Goal: Communication & Community: Answer question/provide support

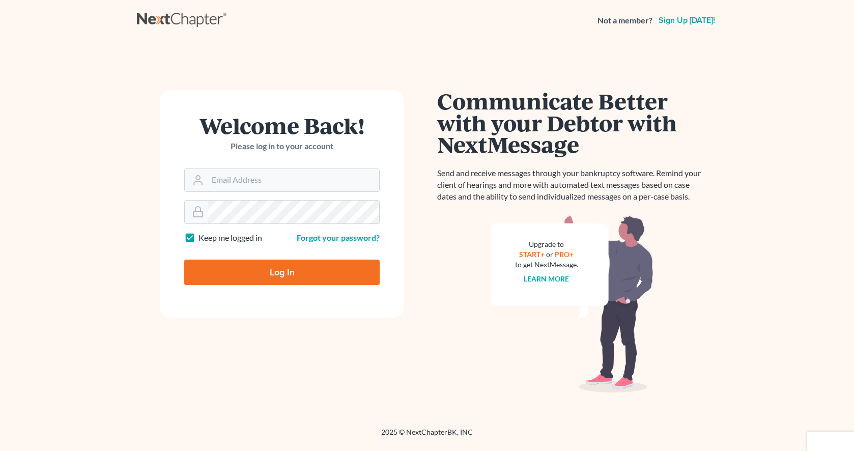
type input "[EMAIL_ADDRESS][DOMAIN_NAME]"
click at [282, 271] on input "Log In" at bounding box center [281, 271] width 195 height 25
type input "Thinking..."
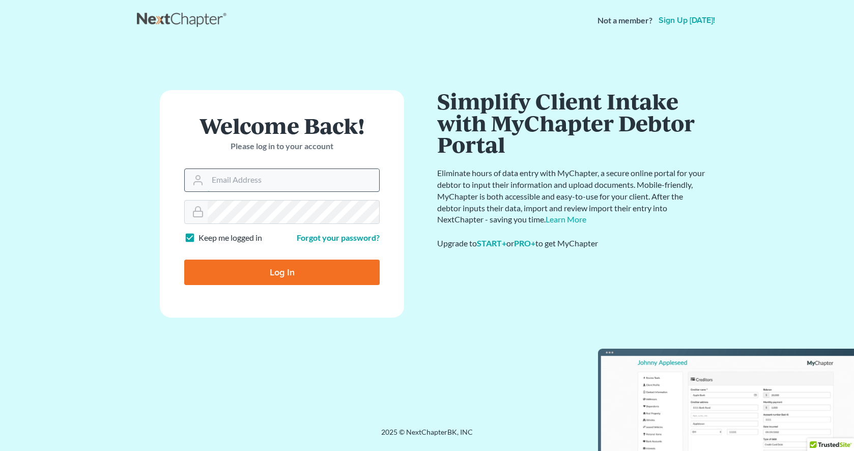
click at [256, 183] on input "Email Address" at bounding box center [293, 180] width 171 height 22
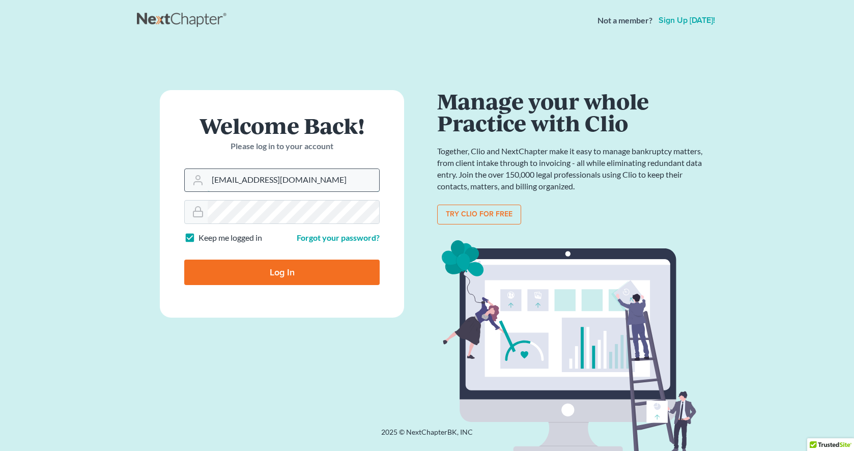
click at [273, 179] on input "awit@witlaw.com" at bounding box center [293, 180] width 171 height 22
click at [242, 179] on input "awit@witlaw.com" at bounding box center [293, 180] width 171 height 22
type input "[EMAIL_ADDRESS][DOMAIN_NAME]"
click at [246, 264] on input "Log In" at bounding box center [281, 271] width 195 height 25
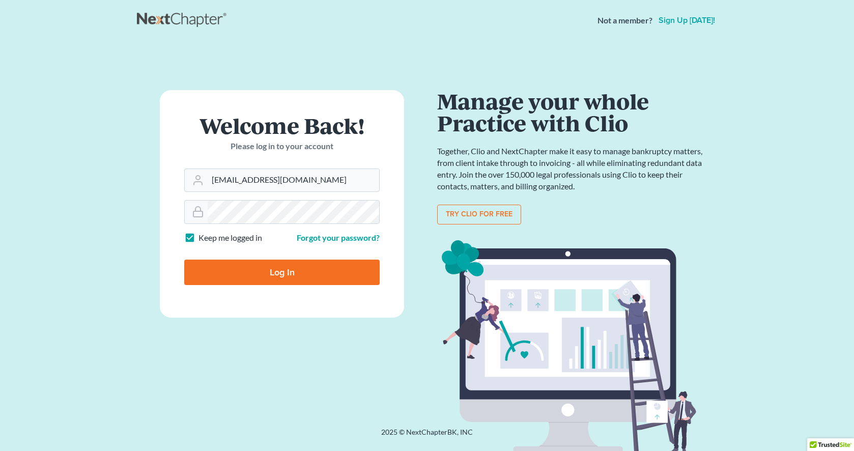
type input "Thinking..."
type input "awit@jennislaw.com"
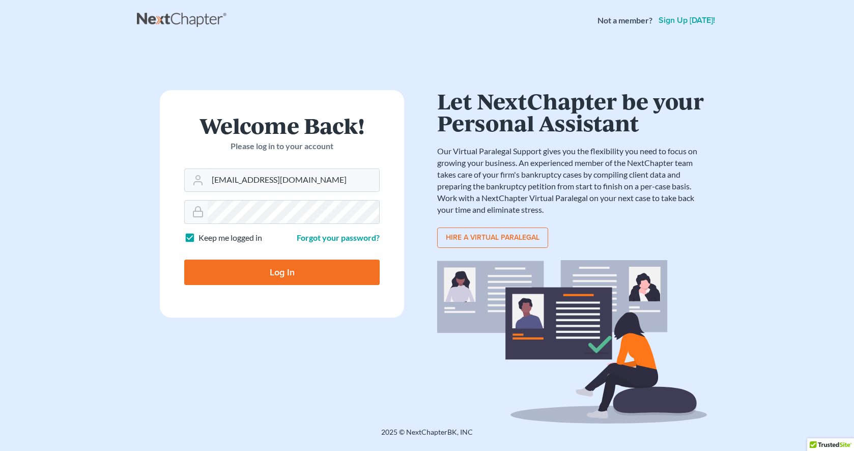
click at [319, 281] on input "Log In" at bounding box center [281, 271] width 195 height 25
type input "Thinking..."
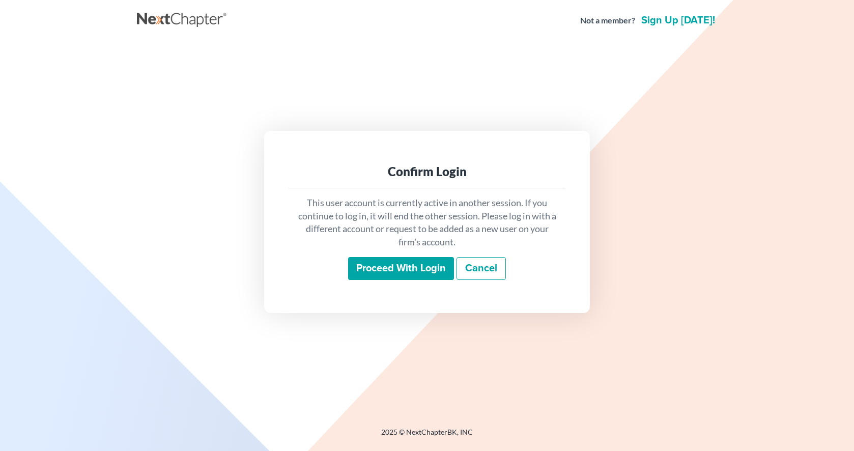
click at [414, 266] on input "Proceed with login" at bounding box center [401, 268] width 106 height 23
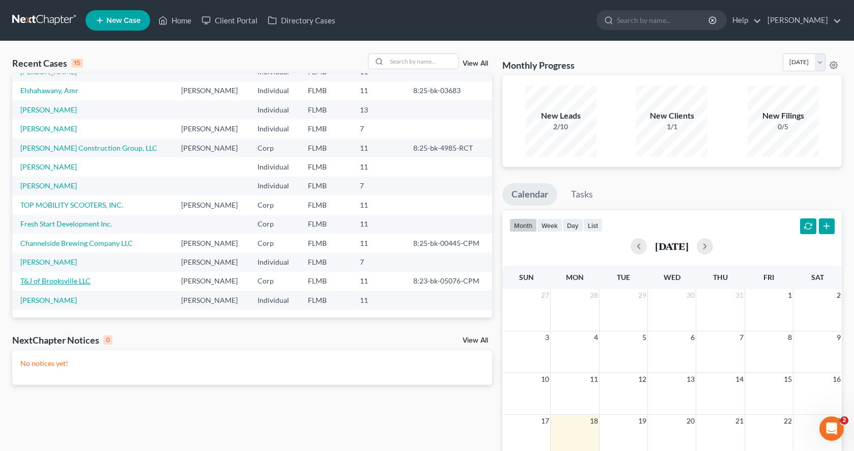
scroll to position [70, 0]
click at [50, 263] on link "[PERSON_NAME]" at bounding box center [48, 261] width 56 height 9
select select "0"
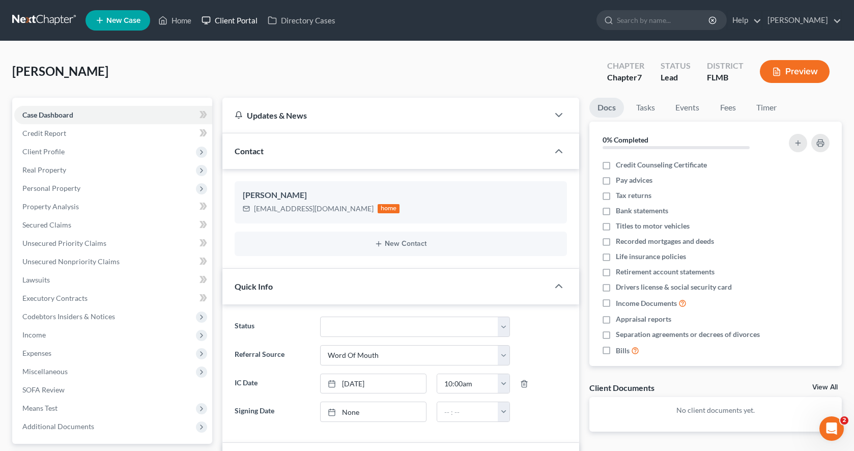
click at [232, 22] on link "Client Portal" at bounding box center [229, 20] width 66 height 18
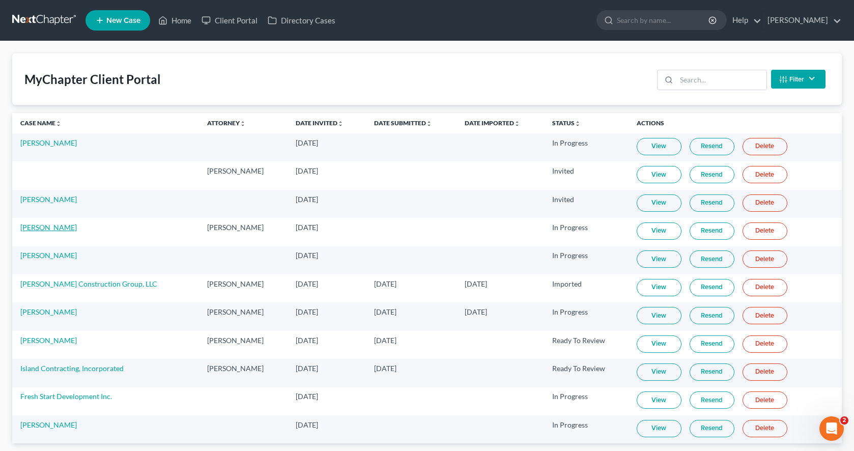
click at [50, 227] on link "[PERSON_NAME]" at bounding box center [48, 227] width 56 height 9
select select "10"
select select "0"
click at [644, 228] on link "View" at bounding box center [658, 230] width 45 height 17
click at [692, 228] on link "Resend" at bounding box center [711, 230] width 45 height 17
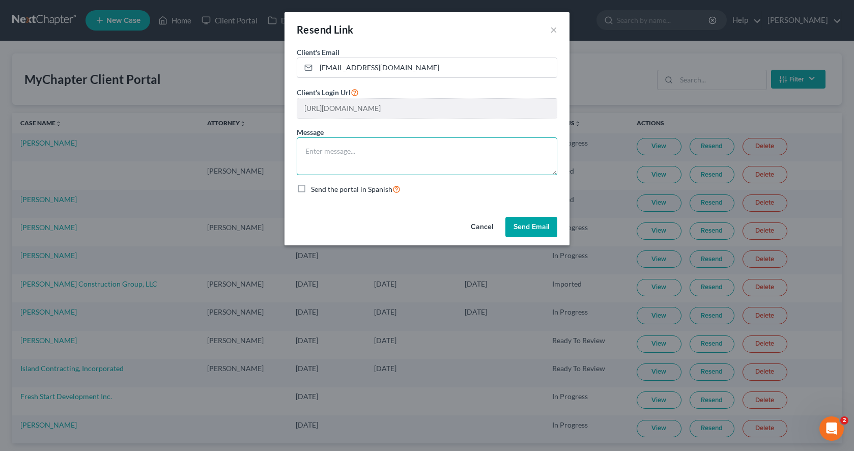
click at [394, 157] on textarea at bounding box center [427, 156] width 260 height 38
type textarea "Here is the link to the intake portal. Please provide all requested information…"
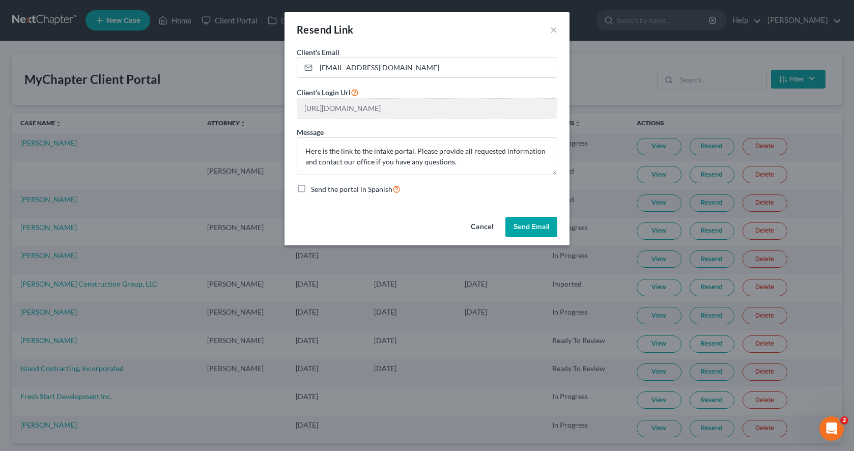
click at [531, 226] on button "Send Email" at bounding box center [531, 227] width 52 height 20
